Goal: Check status: Check status

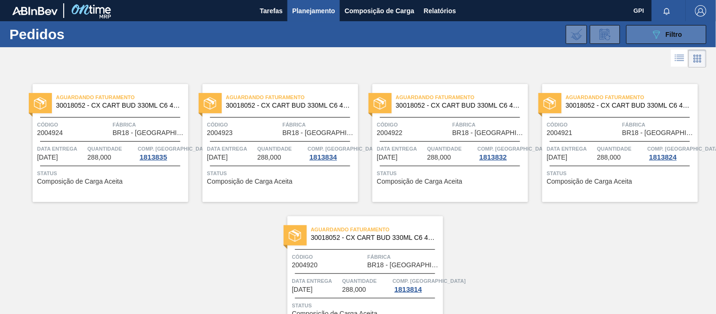
click at [663, 26] on button "089F7B8B-B2A5-4AFE-B5C0-19BA573D28AC Filtro" at bounding box center [666, 34] width 80 height 19
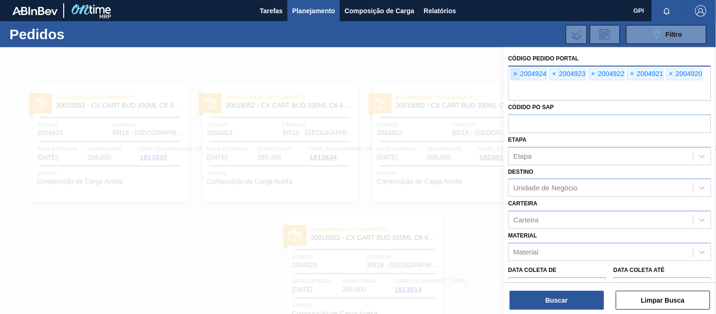
click at [517, 74] on span "×" at bounding box center [515, 73] width 9 height 11
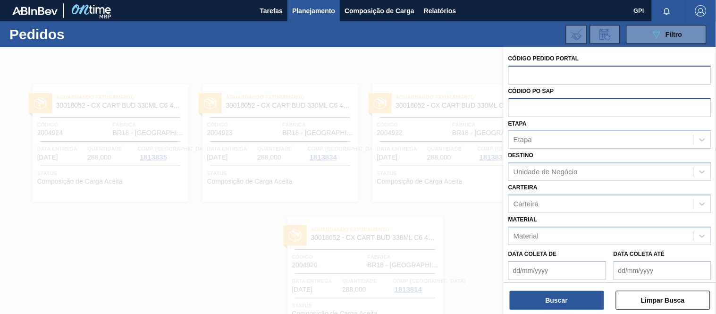
paste input "2004918"
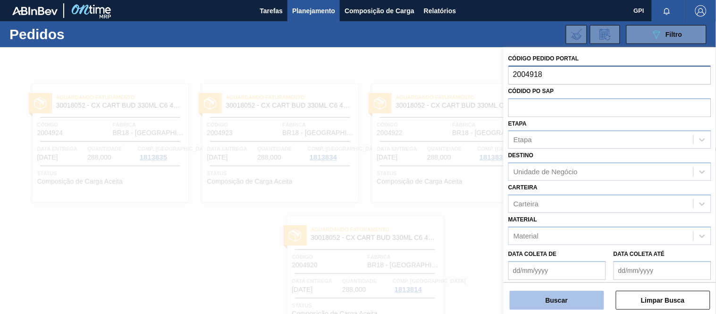
type input "2004918"
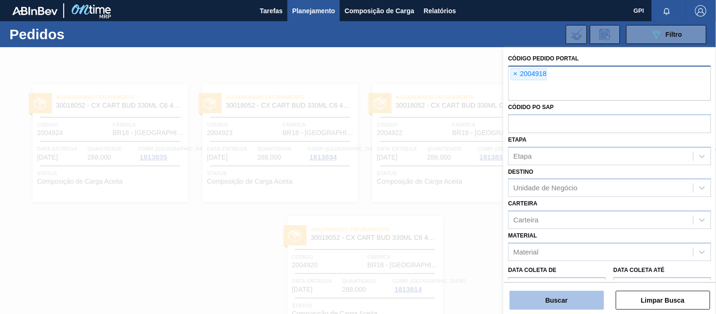
click at [577, 304] on button "Buscar" at bounding box center [556, 300] width 94 height 19
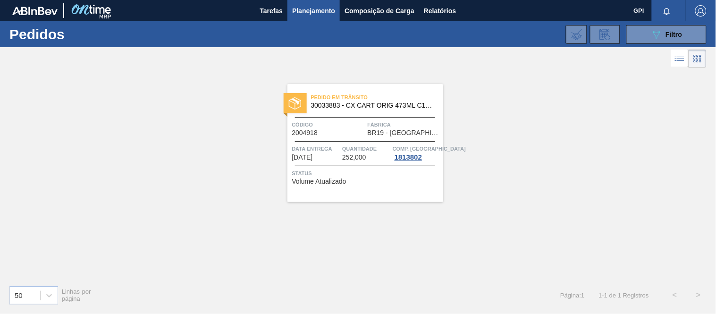
click at [375, 119] on div "Pedido [PERSON_NAME] 30033883 - CX CART ORIG 473ML C12 SLK NIV24 Código 2004918…" at bounding box center [365, 143] width 156 height 118
